Goal: Information Seeking & Learning: Learn about a topic

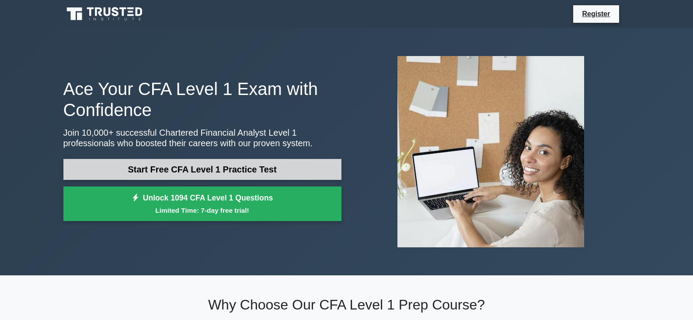
click at [220, 170] on link "Start Free CFA Level 1 Practice Test" at bounding box center [202, 169] width 278 height 21
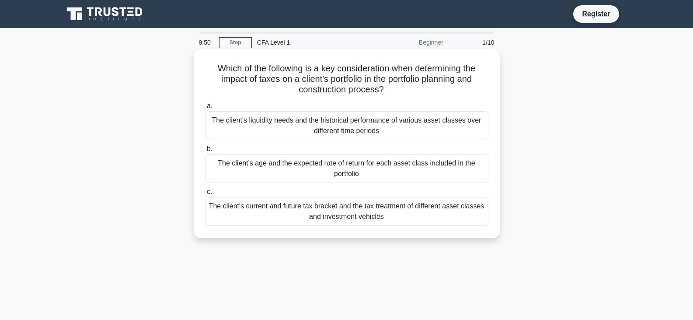
click at [348, 216] on div "The client's current and future tax bracket and the tax treatment of different …" at bounding box center [346, 211] width 283 height 29
click at [205, 195] on input "c. The client's current and future tax bracket and the tax treatment of differe…" at bounding box center [205, 192] width 0 height 6
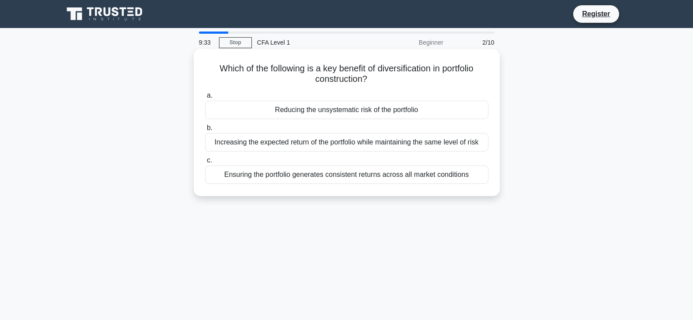
click at [345, 176] on div "Ensuring the portfolio generates consistent returns across all market conditions" at bounding box center [346, 174] width 283 height 18
click at [205, 163] on input "c. Ensuring the portfolio generates consistent returns across all market condit…" at bounding box center [205, 160] width 0 height 6
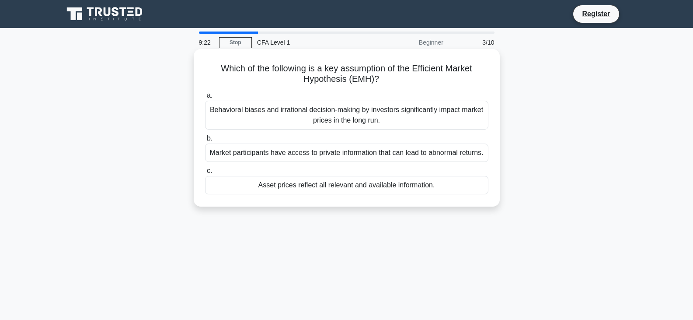
click at [329, 115] on div "Behavioral biases and irrational decision-making by investors significantly imp…" at bounding box center [346, 115] width 283 height 29
click at [205, 98] on input "a. Behavioral biases and irrational decision-making by investors significantly …" at bounding box center [205, 96] width 0 height 6
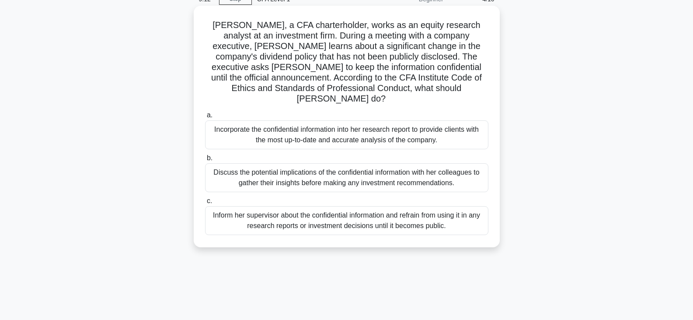
scroll to position [44, 0]
click at [325, 213] on div "Inform her supervisor about the confidential information and refrain from using…" at bounding box center [346, 219] width 283 height 29
click at [205, 203] on input "c. Inform her supervisor about the confidential information and refrain from us…" at bounding box center [205, 201] width 0 height 6
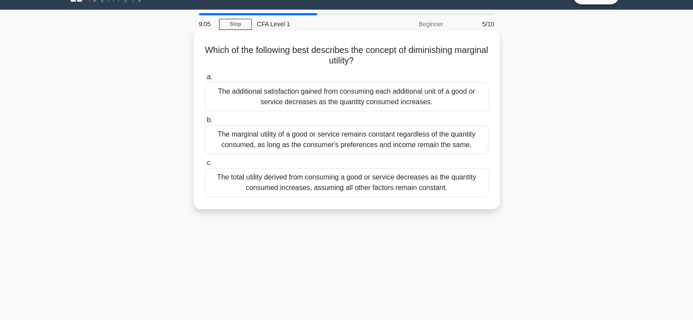
scroll to position [0, 0]
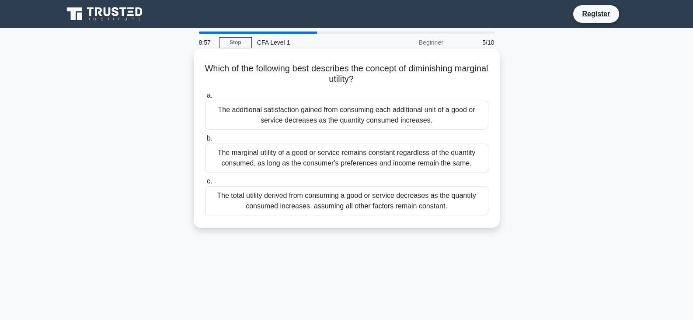
click at [370, 157] on div "The marginal utility of a good or service remains constant regardless of the qu…" at bounding box center [346, 157] width 283 height 29
click at [205, 141] on input "b. The marginal utility of a good or service remains constant regardless of the…" at bounding box center [205, 139] width 0 height 6
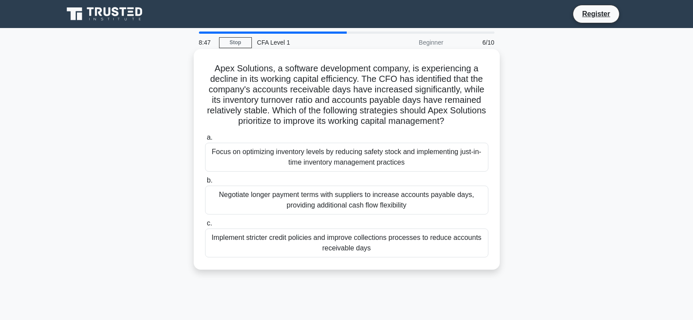
click at [320, 238] on div "Implement stricter credit policies and improve collections processes to reduce …" at bounding box center [346, 242] width 283 height 29
click at [205, 226] on input "c. Implement stricter credit policies and improve collections processes to redu…" at bounding box center [205, 223] width 0 height 6
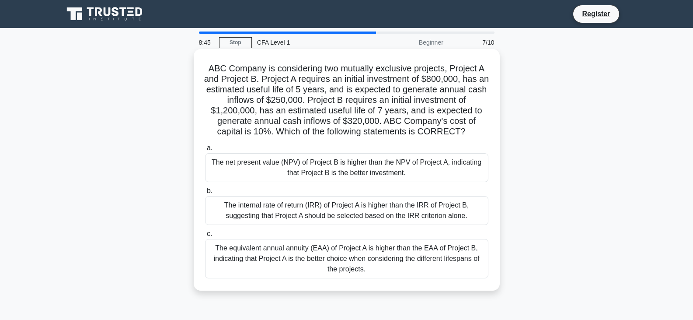
click at [354, 168] on div "The net present value (NPV) of Project B is higher than the NPV of Project A, i…" at bounding box center [346, 167] width 283 height 29
click at [205, 151] on input "a. The net present value (NPV) of Project B is higher than the NPV of Project A…" at bounding box center [205, 148] width 0 height 6
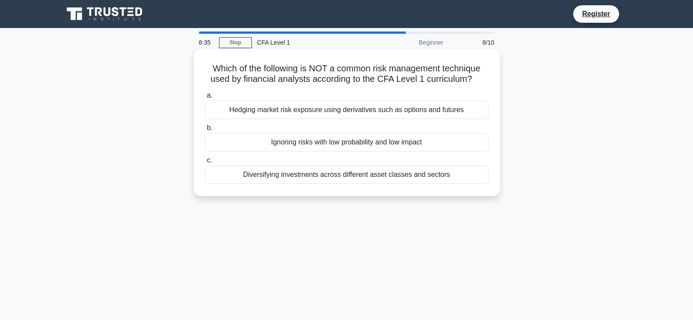
click at [297, 142] on div "Ignoring risks with low probability and low impact" at bounding box center [346, 142] width 283 height 18
click at [205, 131] on input "b. Ignoring risks with low probability and low impact" at bounding box center [205, 128] width 0 height 6
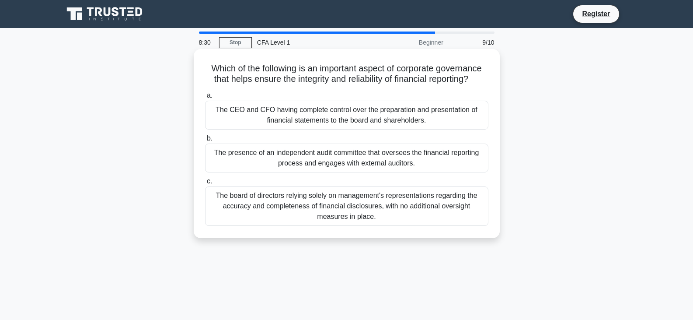
click at [324, 153] on div "The presence of an independent audit committee that oversees the financial repo…" at bounding box center [346, 157] width 283 height 29
click at [205, 141] on input "b. The presence of an independent audit committee that oversees the financial r…" at bounding box center [205, 139] width 0 height 6
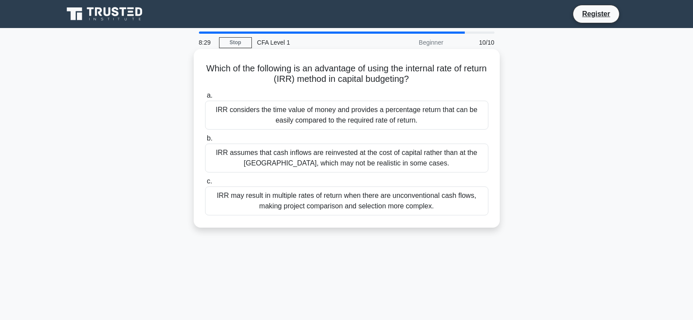
click at [329, 111] on div "IRR considers the time value of money and provides a percentage return that can…" at bounding box center [346, 115] width 283 height 29
click at [205, 98] on input "a. IRR considers the time value of money and provides a percentage return that …" at bounding box center [205, 96] width 0 height 6
